Goal: Transaction & Acquisition: Purchase product/service

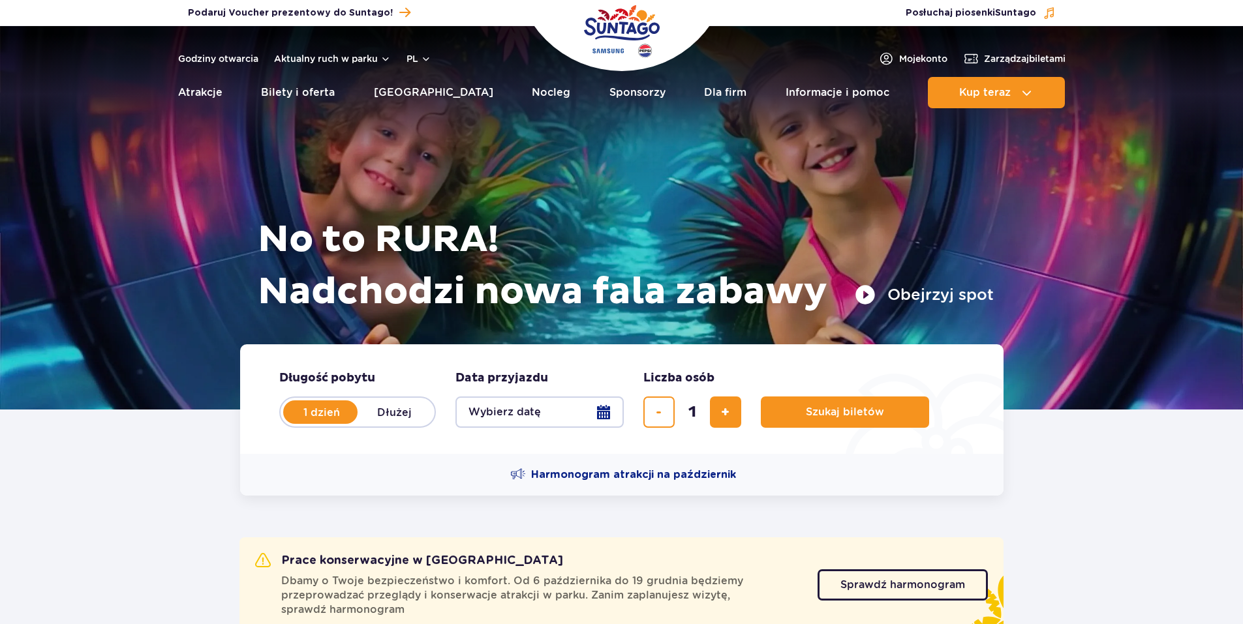
click at [1108, 504] on section "Prace konserwacyjne w Suntago Dbamy o Twoje bezpieczeństwo i komfort. Od 6 paźd…" at bounding box center [621, 566] width 1243 height 140
click at [723, 412] on span "dodaj bilet" at bounding box center [725, 412] width 8 height 0
type input "2"
click at [604, 417] on button "Wybierz datę" at bounding box center [539, 412] width 168 height 31
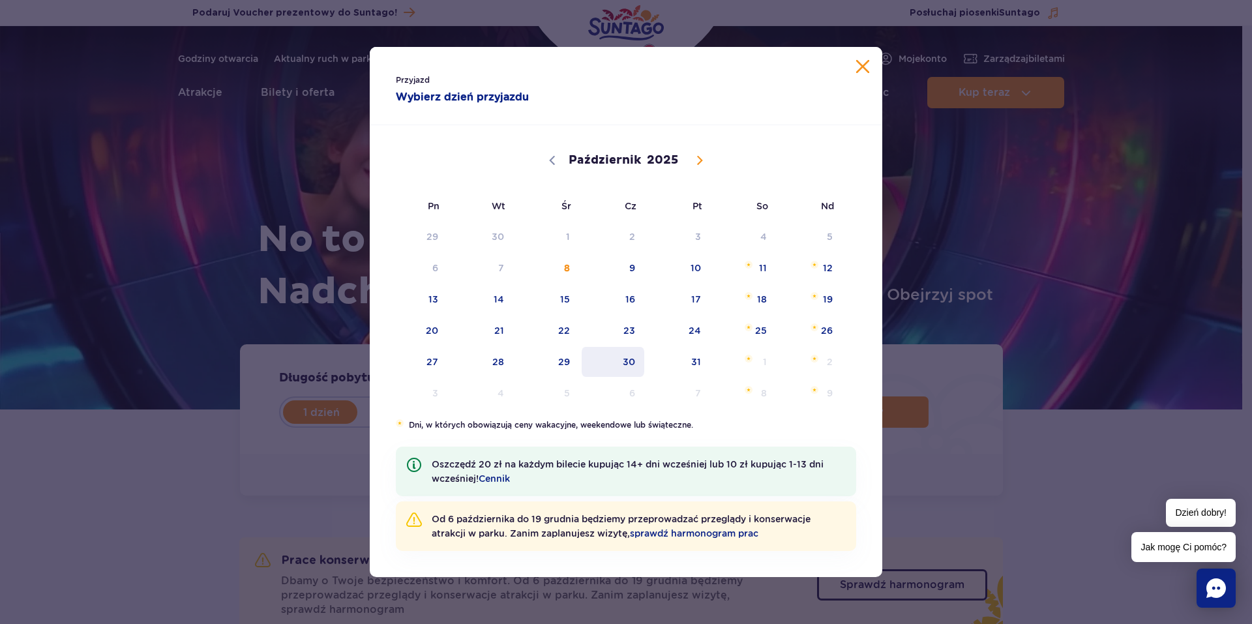
click at [636, 363] on span "30" at bounding box center [614, 362] width 66 height 30
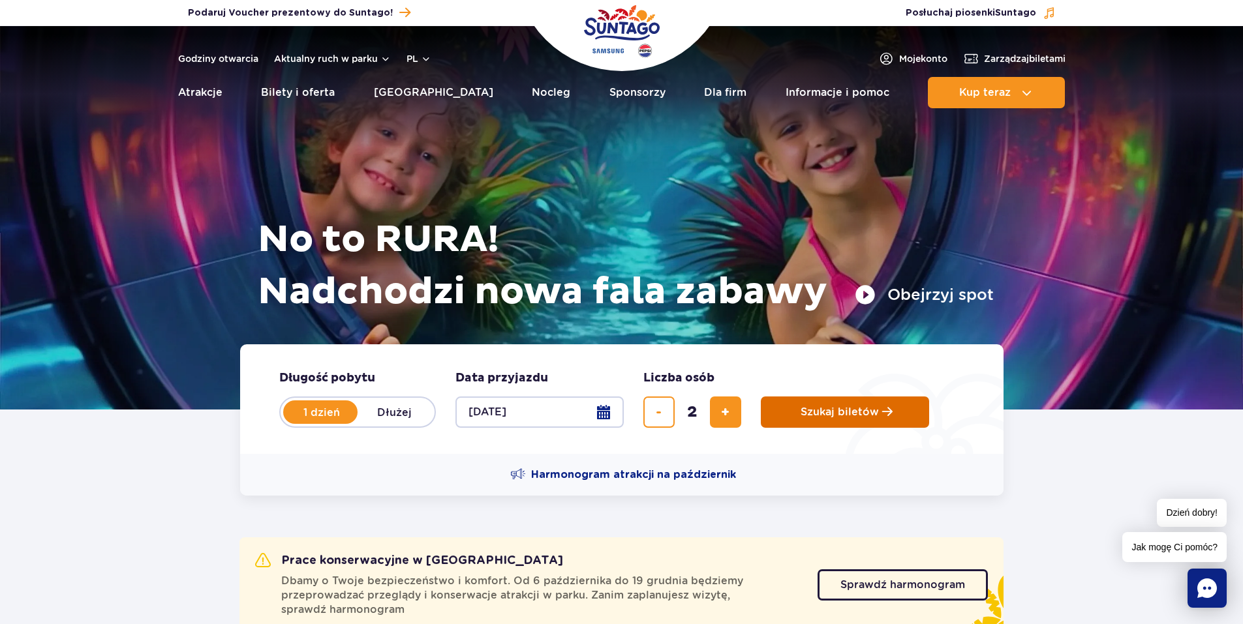
click at [821, 407] on span "Szukaj biletów" at bounding box center [839, 412] width 78 height 12
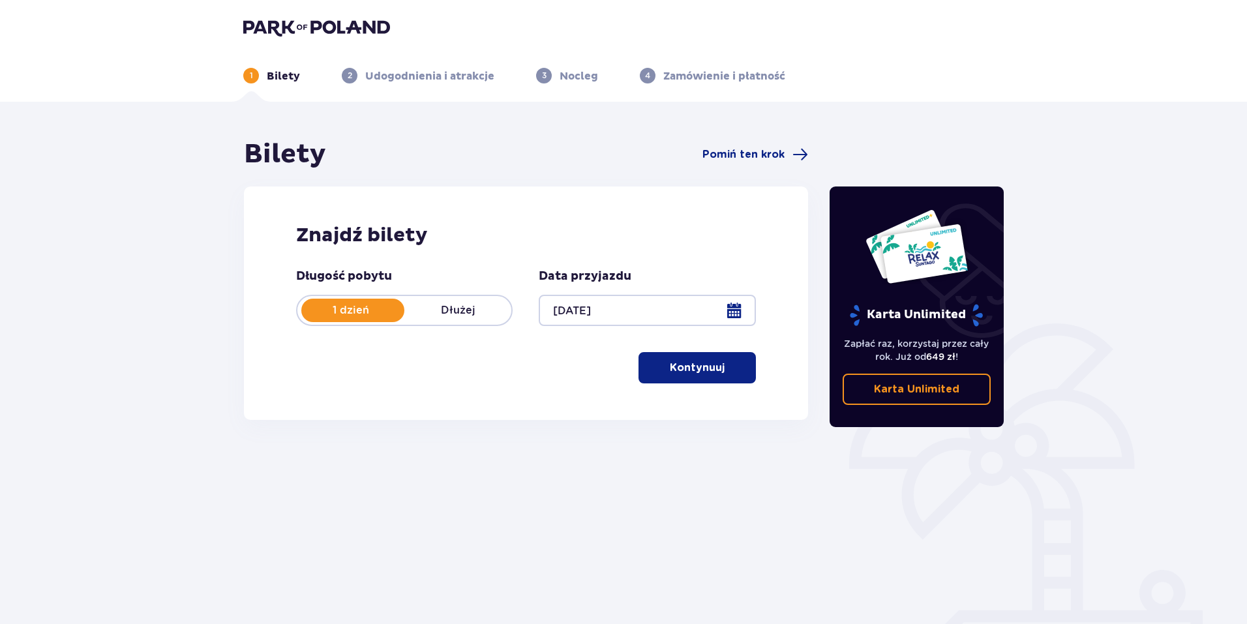
click at [685, 374] on p "Kontynuuj" at bounding box center [697, 368] width 55 height 14
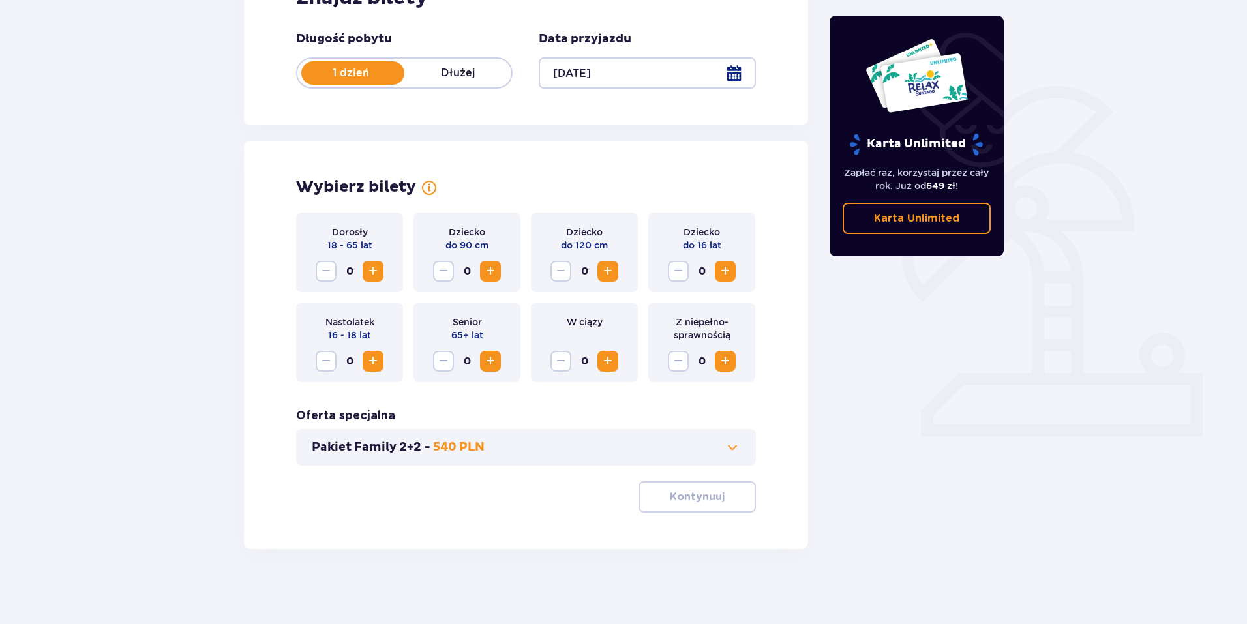
scroll to position [241, 0]
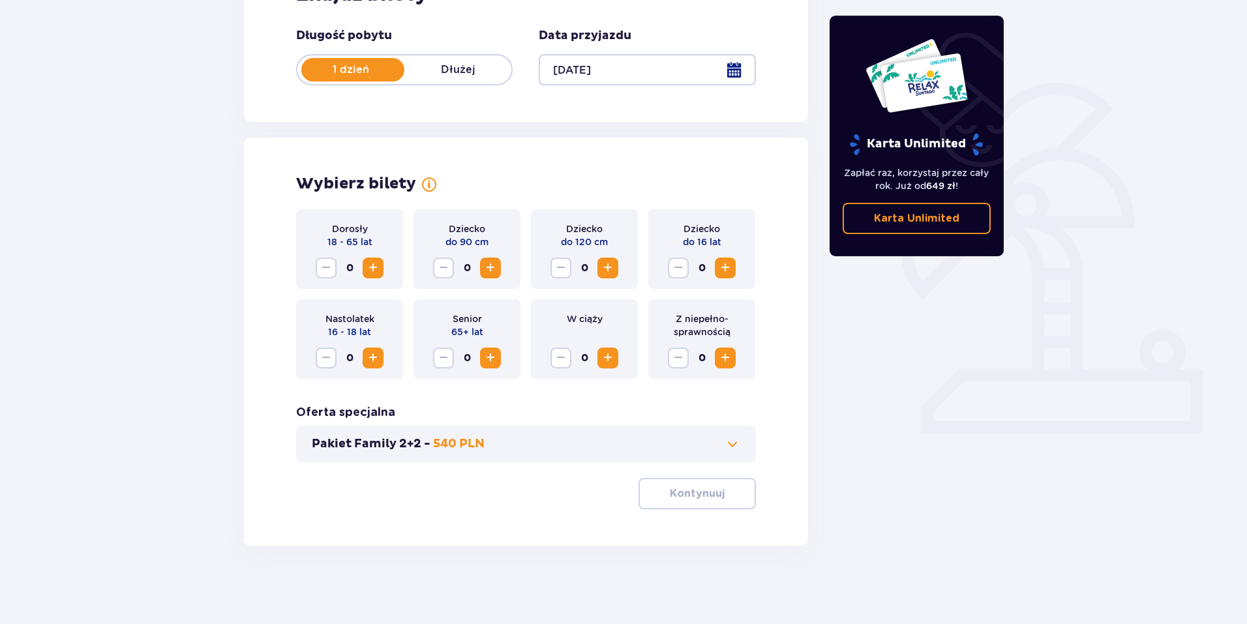
click at [370, 269] on span "Zwiększ" at bounding box center [373, 268] width 16 height 16
click at [679, 500] on p "Kontynuuj" at bounding box center [697, 494] width 55 height 14
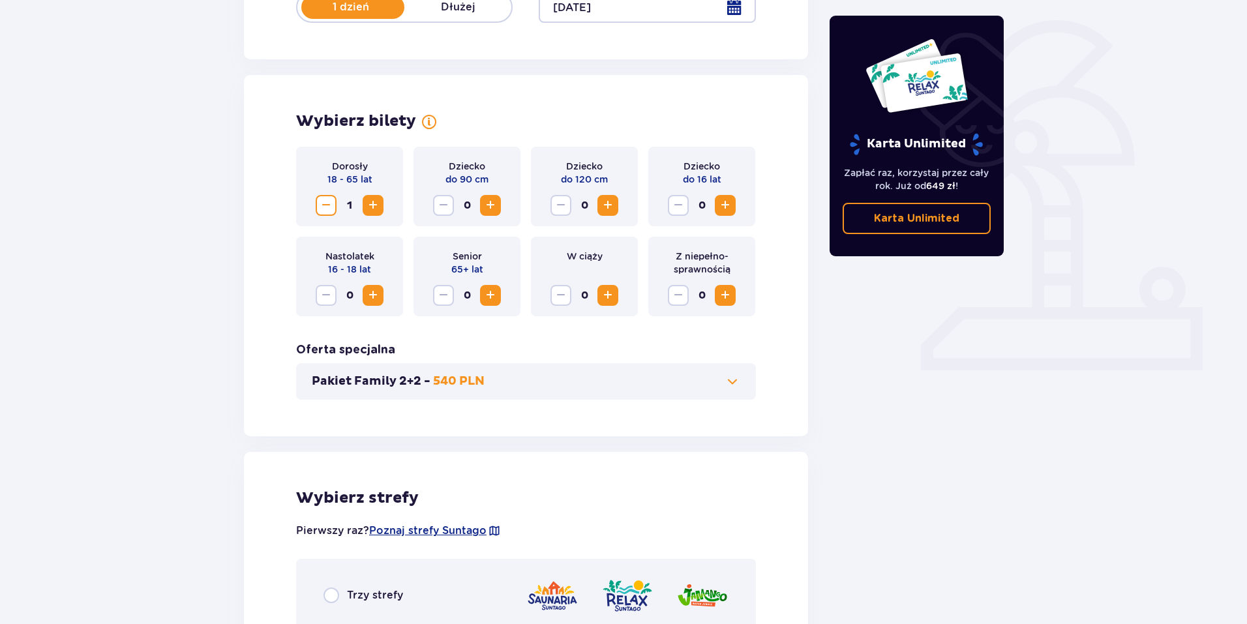
click at [378, 205] on span "Zwiększ" at bounding box center [373, 206] width 16 height 16
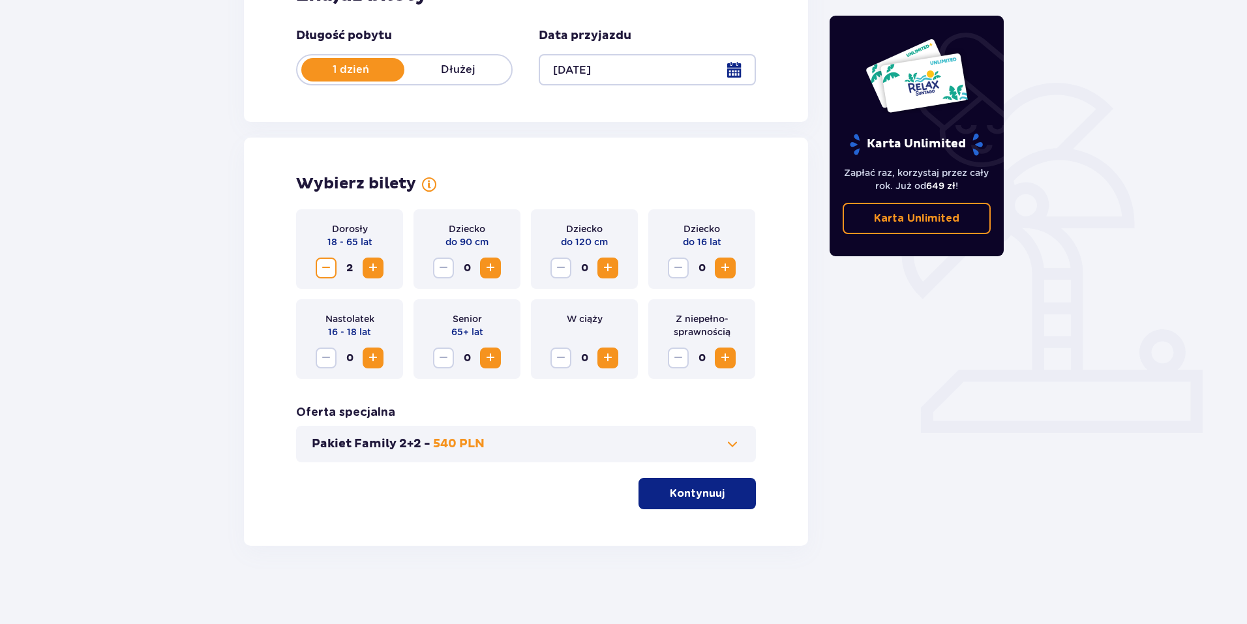
click at [712, 496] on p "Kontynuuj" at bounding box center [697, 494] width 55 height 14
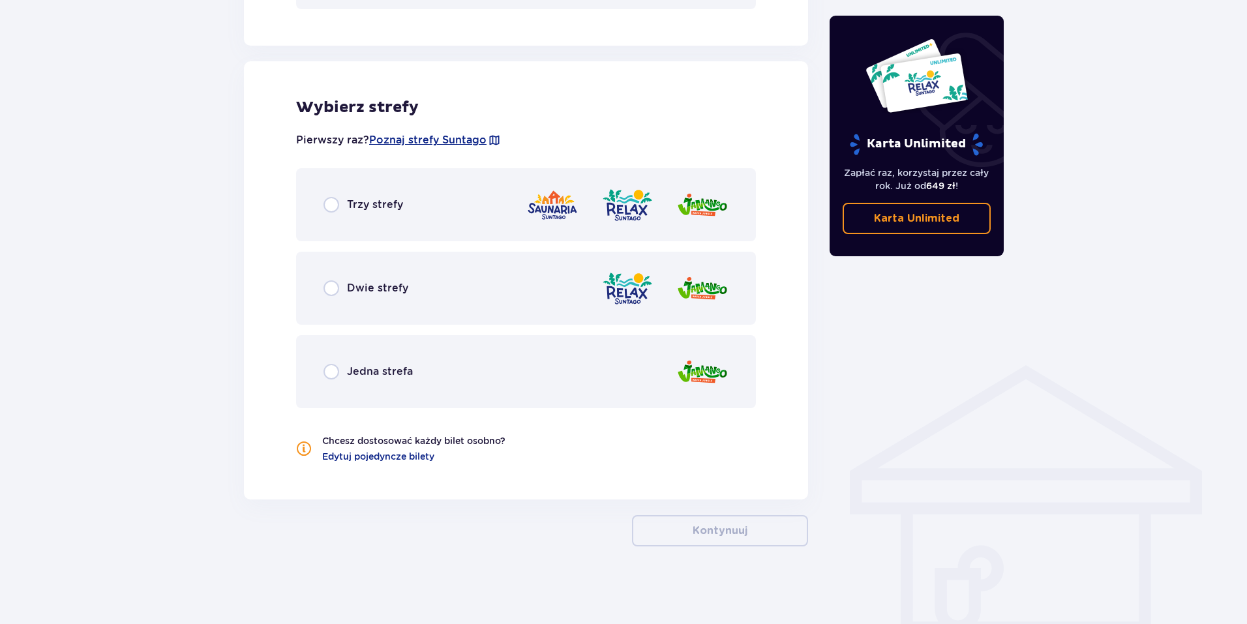
scroll to position [695, 0]
click at [331, 205] on input "radio" at bounding box center [332, 204] width 16 height 16
radio input "true"
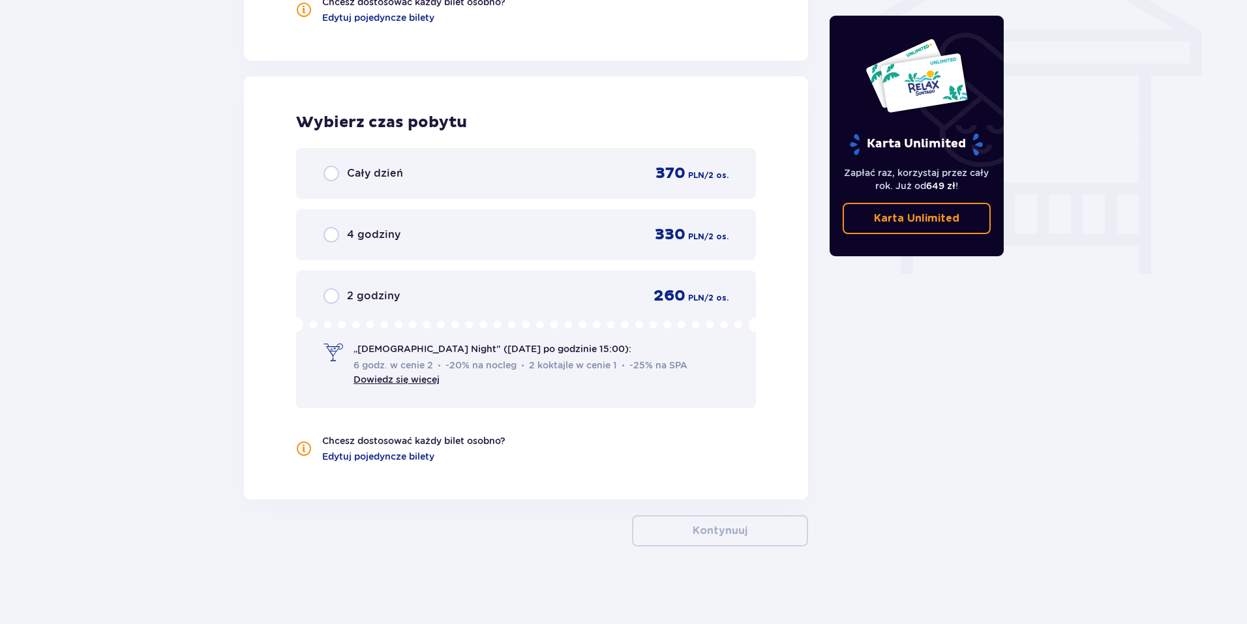
scroll to position [1134, 0]
click at [450, 357] on span "6 godz. w cenie 2 -20% na nocleg 2 koktajle w cenie 1 -25% na SPA" at bounding box center [523, 364] width 339 height 14
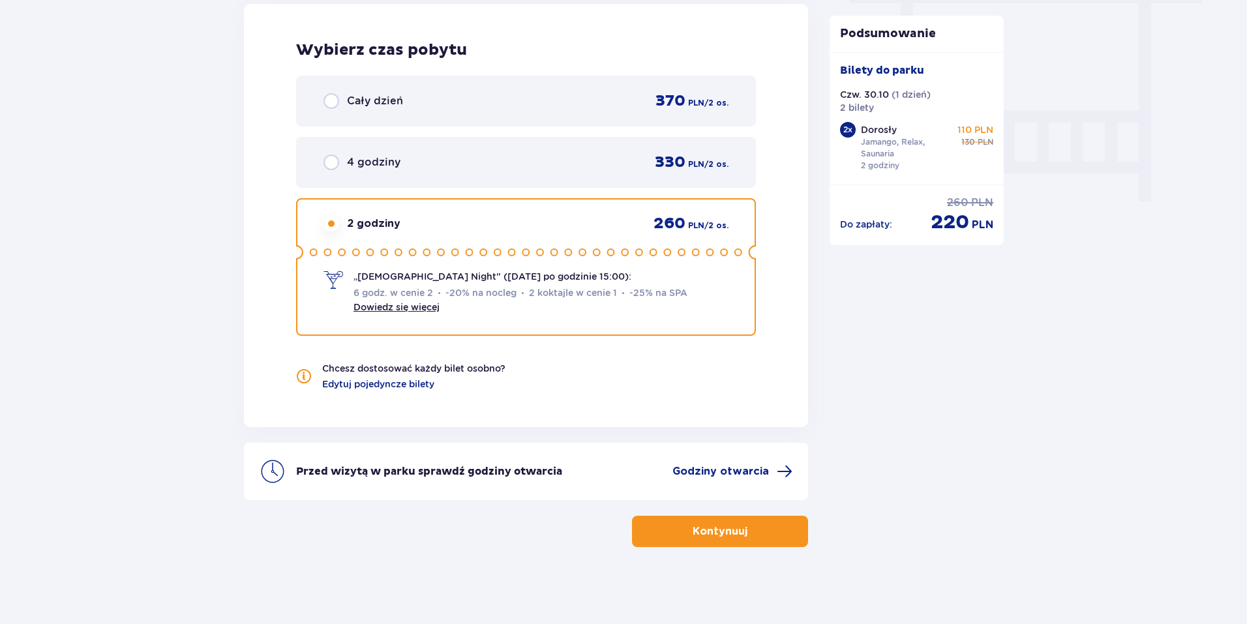
scroll to position [1207, 0]
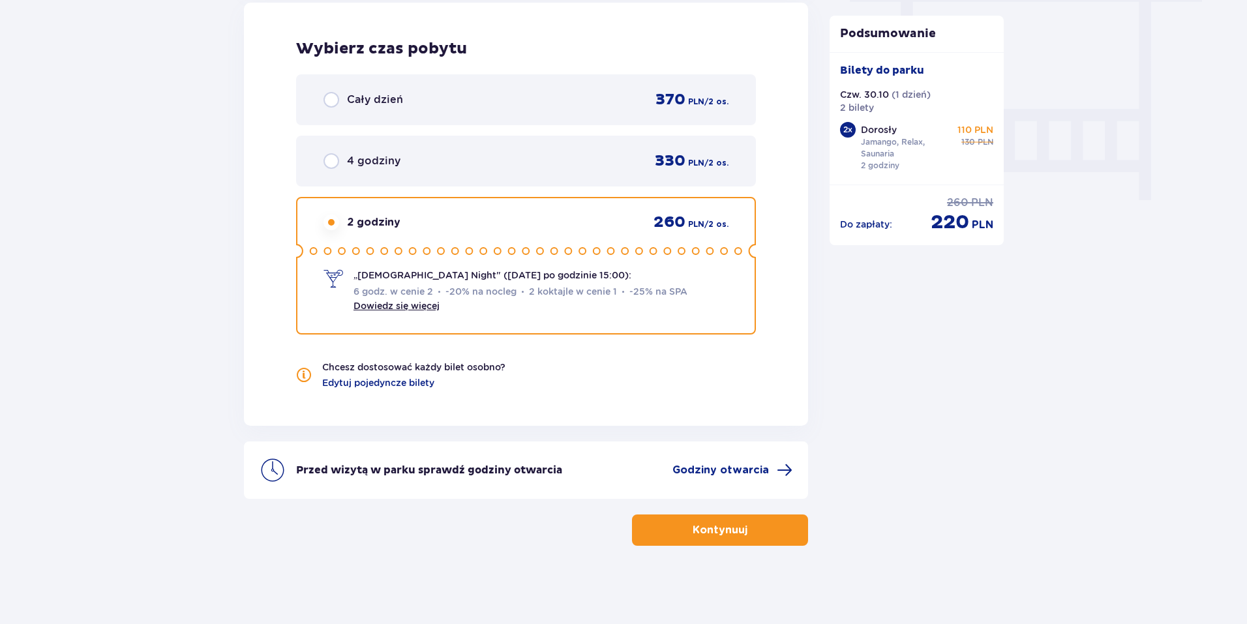
click at [690, 545] on button "Kontynuuj" at bounding box center [720, 530] width 176 height 31
